Goal: Use online tool/utility: Utilize a website feature to perform a specific function

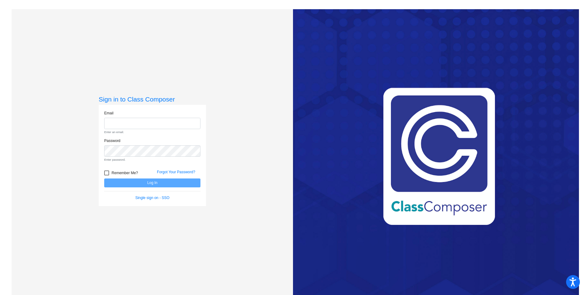
type input "[EMAIL_ADDRESS][DOMAIN_NAME]"
click at [164, 185] on form "Email [EMAIL_ADDRESS][DOMAIN_NAME] Enter an email. Password Enter password. Rem…" at bounding box center [152, 155] width 96 height 90
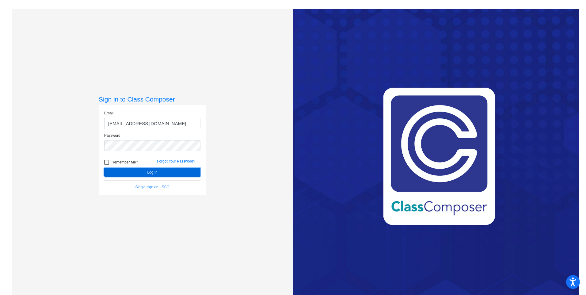
click at [164, 173] on button "Log In" at bounding box center [152, 172] width 96 height 9
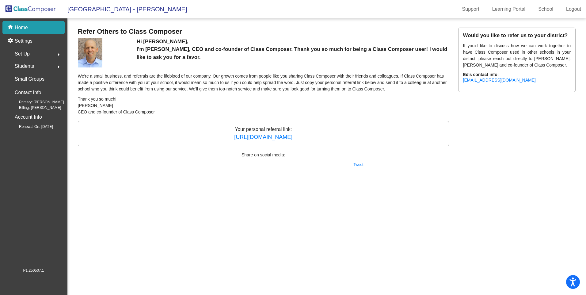
click at [27, 24] on div "home Home" at bounding box center [33, 27] width 62 height 13
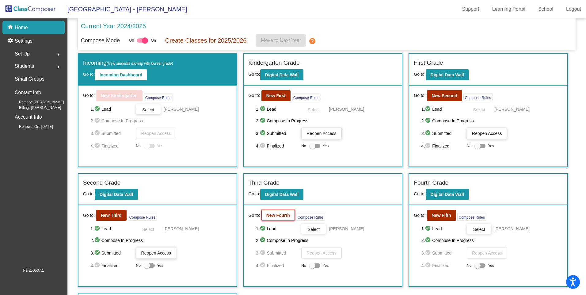
click at [272, 214] on b "New Fourth" at bounding box center [278, 215] width 24 height 5
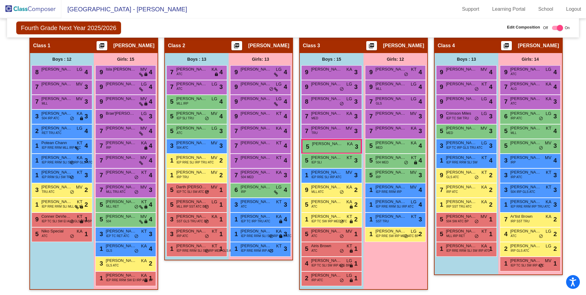
scroll to position [126, 0]
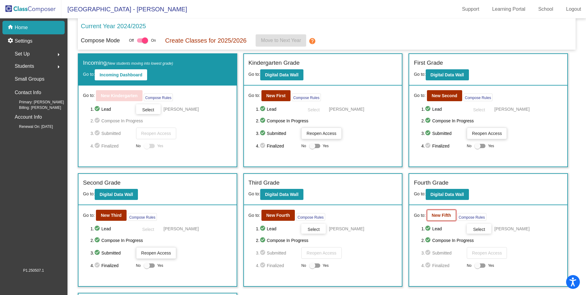
click at [437, 214] on b "New Fifth" at bounding box center [441, 215] width 19 height 5
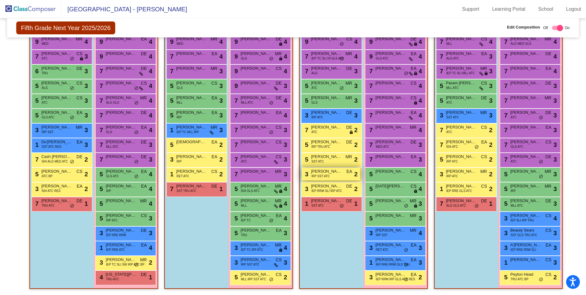
scroll to position [125, 0]
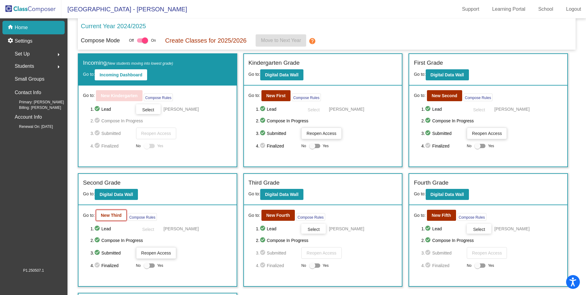
click at [107, 217] on b "New Third" at bounding box center [111, 215] width 21 height 5
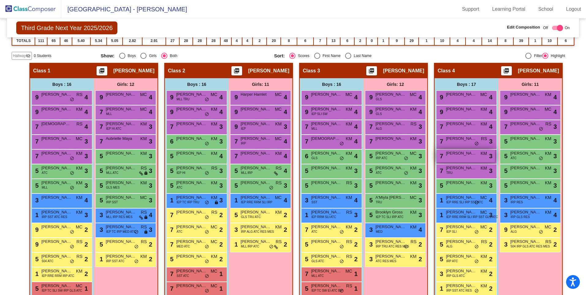
scroll to position [94, 0]
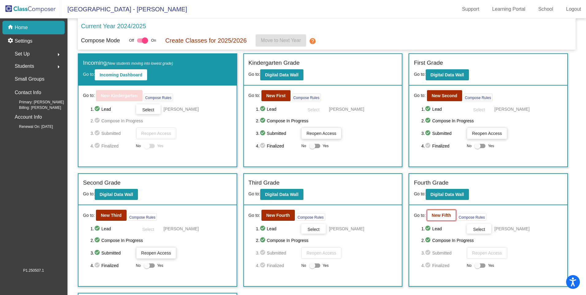
click at [439, 212] on button "New Fifth" at bounding box center [441, 215] width 29 height 11
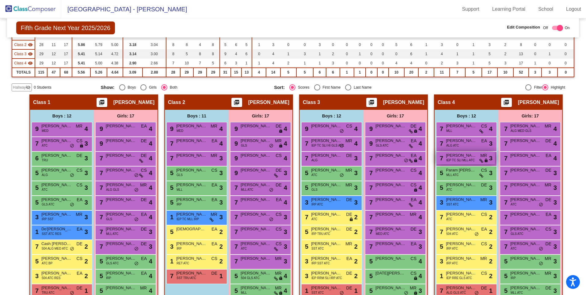
scroll to position [61, 0]
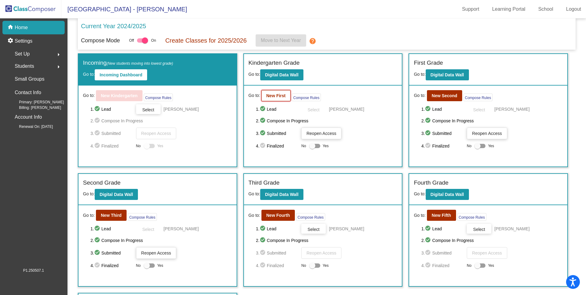
click at [282, 97] on b "New First" at bounding box center [275, 95] width 19 height 5
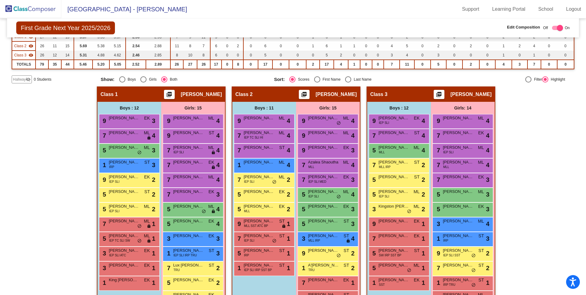
scroll to position [56, 0]
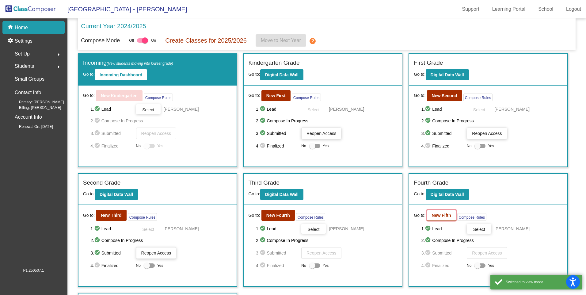
click at [435, 219] on button "New Fifth" at bounding box center [441, 215] width 29 height 11
